Goal: Transaction & Acquisition: Purchase product/service

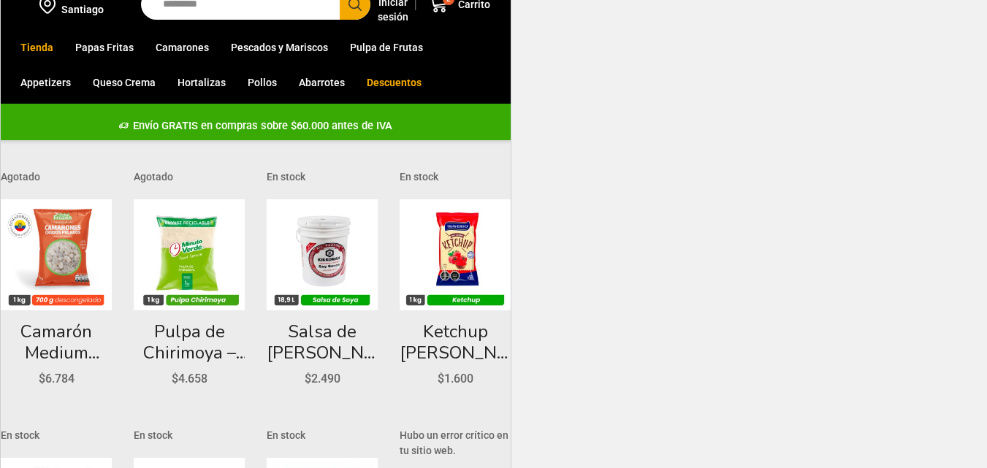
scroll to position [68, 0]
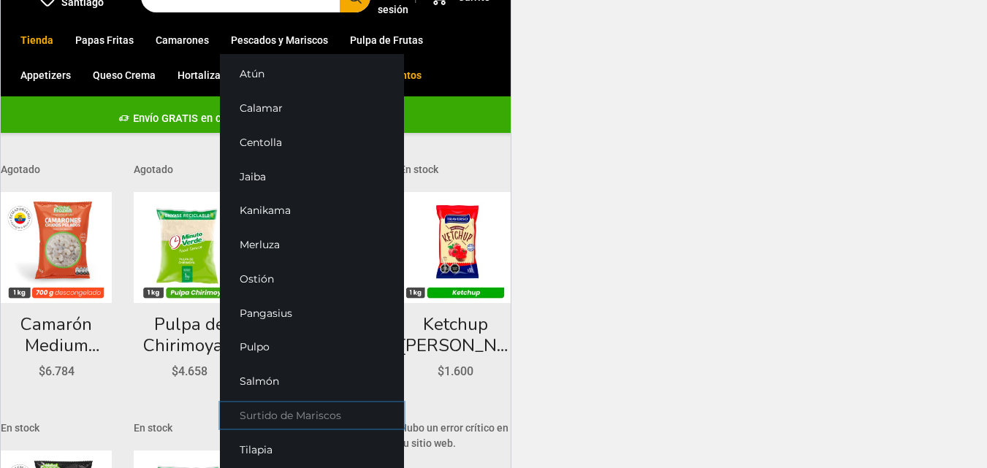
click at [272, 420] on link "Surtido de Mariscos" at bounding box center [312, 416] width 184 height 27
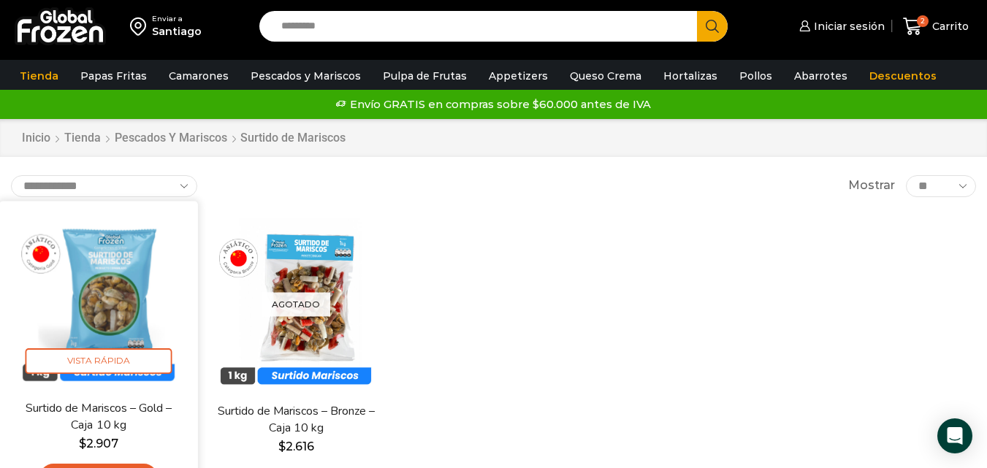
click at [96, 309] on img at bounding box center [98, 300] width 177 height 177
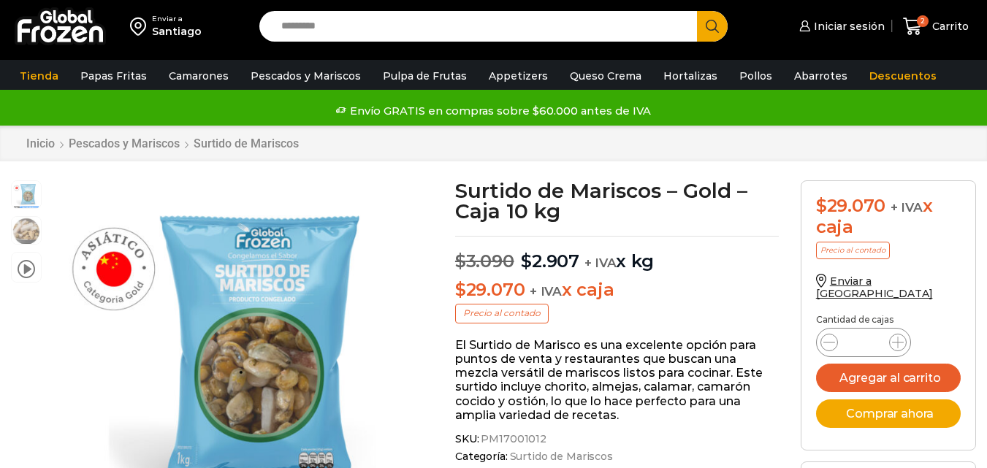
scroll to position [71, 0]
